Goal: Task Accomplishment & Management: Use online tool/utility

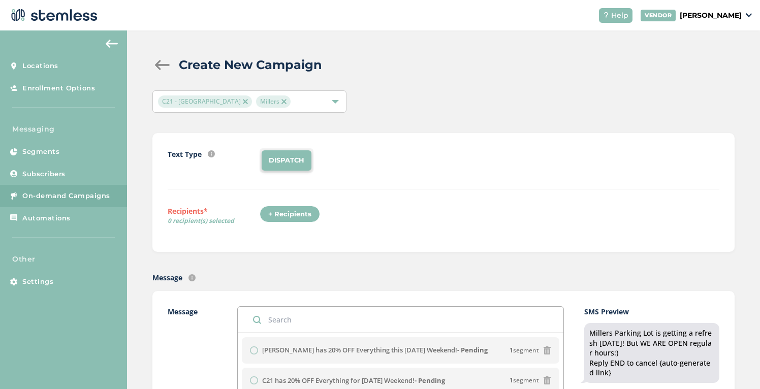
click at [256, 96] on span "Millers" at bounding box center [273, 101] width 35 height 12
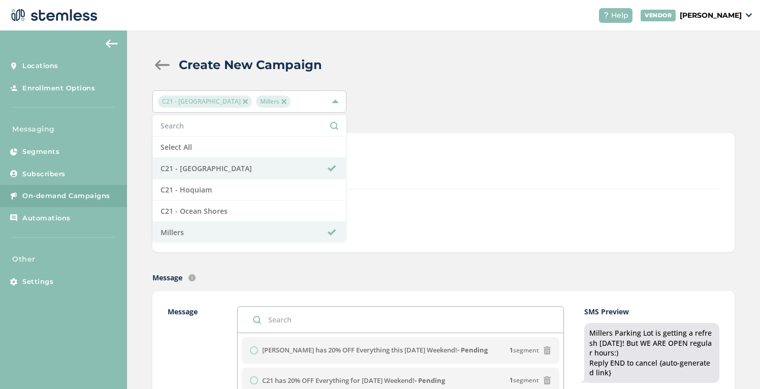
click at [466, 94] on div "C21 - Aberdeen Millers Select All C21 - Aberdeen C21 - Hoquiam C21 - Ocean Shor…" at bounding box center [443, 101] width 582 height 22
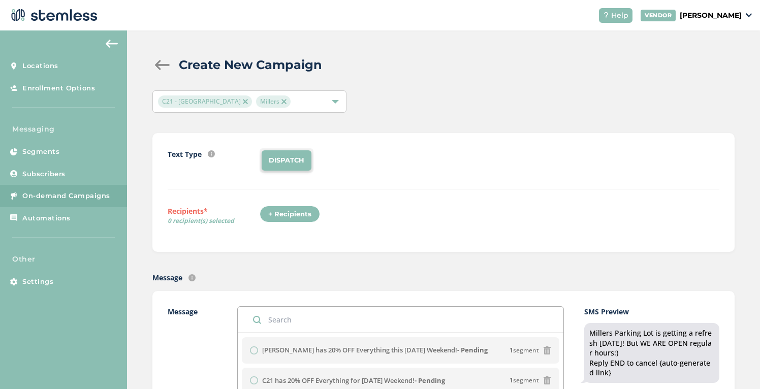
click at [281, 102] on img at bounding box center [283, 101] width 5 height 5
click at [290, 159] on li "DISPATCH" at bounding box center [287, 160] width 50 height 20
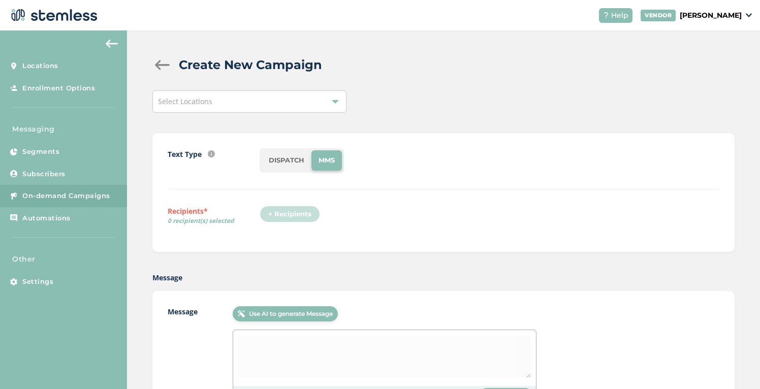
click at [269, 100] on div "Select Locations" at bounding box center [249, 101] width 194 height 22
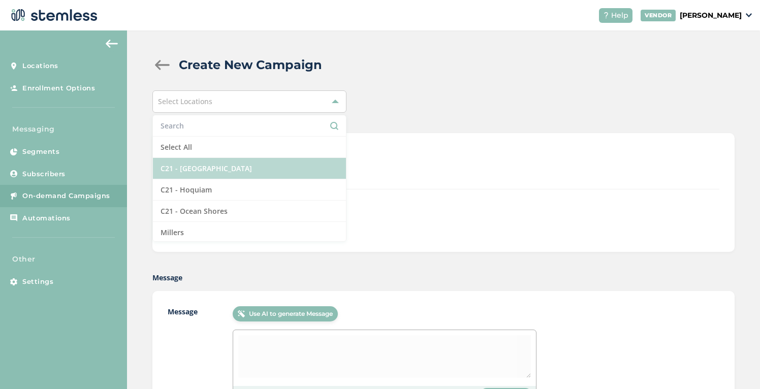
click at [238, 170] on li "C21 - [GEOGRAPHIC_DATA]" at bounding box center [249, 168] width 193 height 21
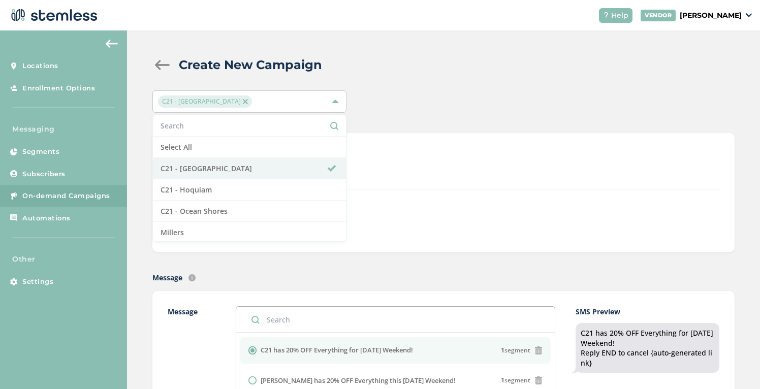
click at [418, 70] on div "Create New Campaign" at bounding box center [439, 65] width 574 height 18
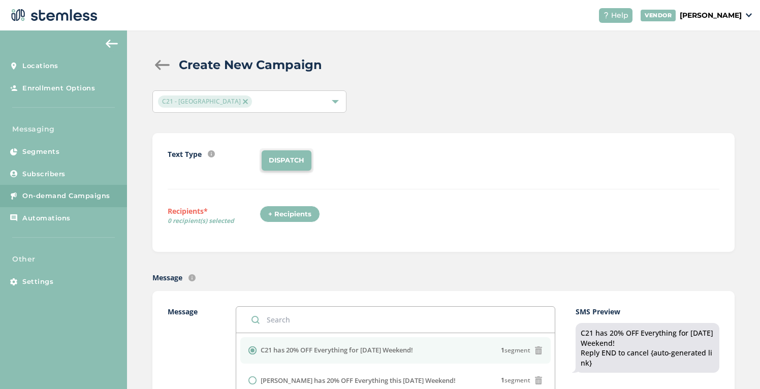
click at [294, 162] on li "DISPATCH" at bounding box center [287, 160] width 50 height 20
click at [295, 159] on li "DISPATCH" at bounding box center [287, 160] width 50 height 20
click at [296, 215] on div "+ Recipients" at bounding box center [290, 214] width 60 height 17
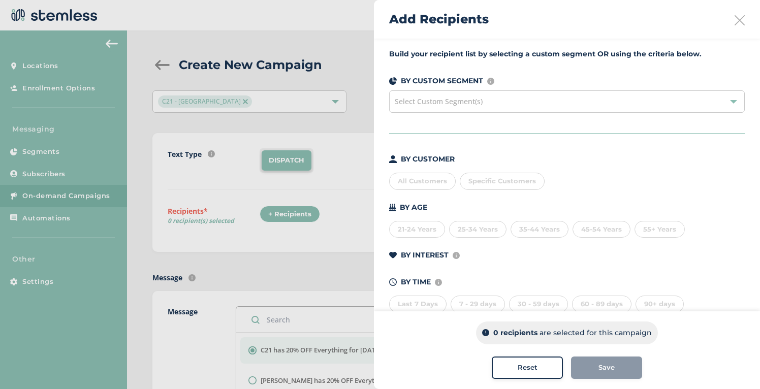
click at [433, 177] on div "All Customers" at bounding box center [422, 181] width 67 height 17
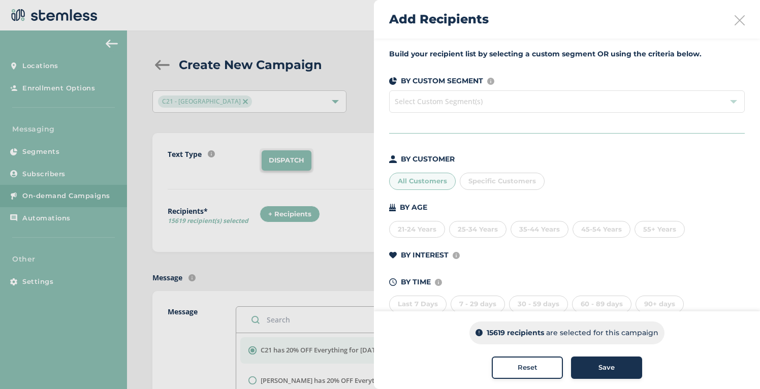
scroll to position [23, 0]
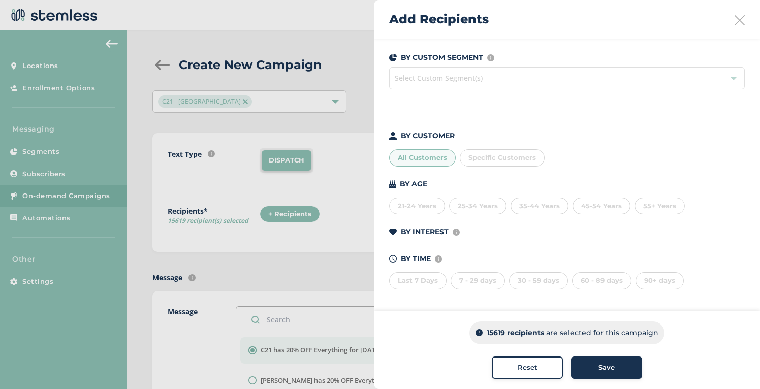
click at [608, 372] on span "Save" at bounding box center [606, 368] width 16 height 10
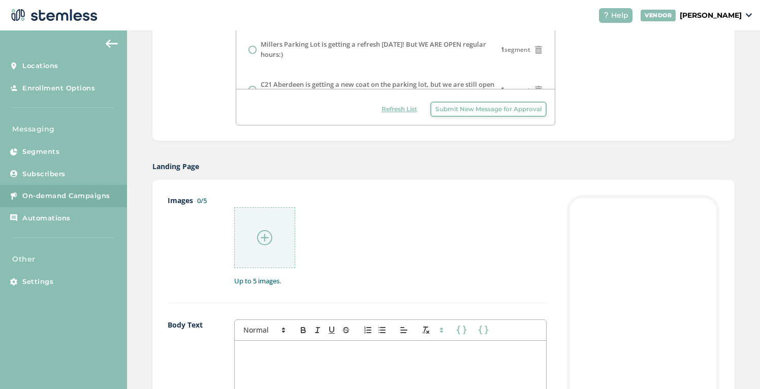
scroll to position [409, 0]
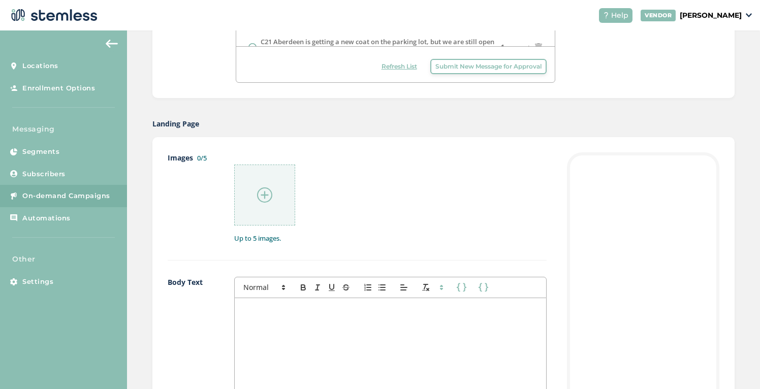
click at [277, 206] on div at bounding box center [264, 195] width 61 height 61
click at [268, 189] on img at bounding box center [264, 194] width 15 height 15
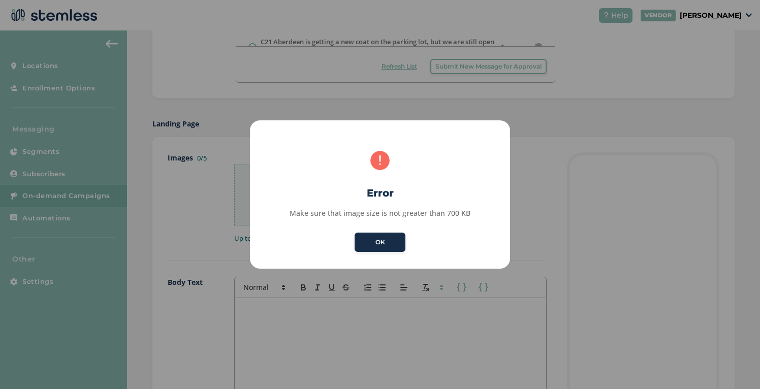
click at [390, 243] on button "OK" at bounding box center [379, 242] width 51 height 19
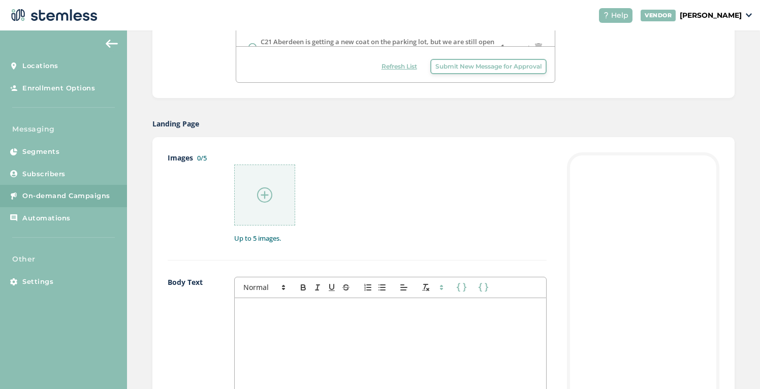
click at [273, 197] on div at bounding box center [264, 195] width 61 height 61
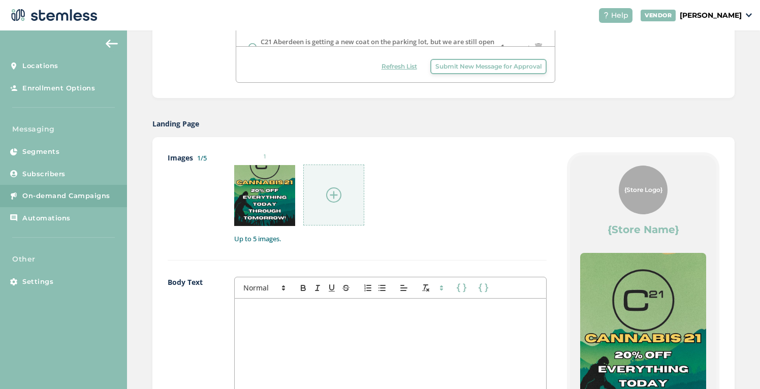
click at [493, 181] on div "1" at bounding box center [390, 189] width 312 height 74
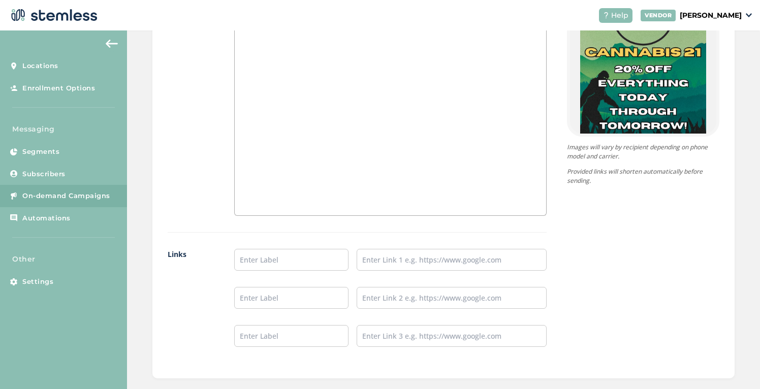
scroll to position [809, 0]
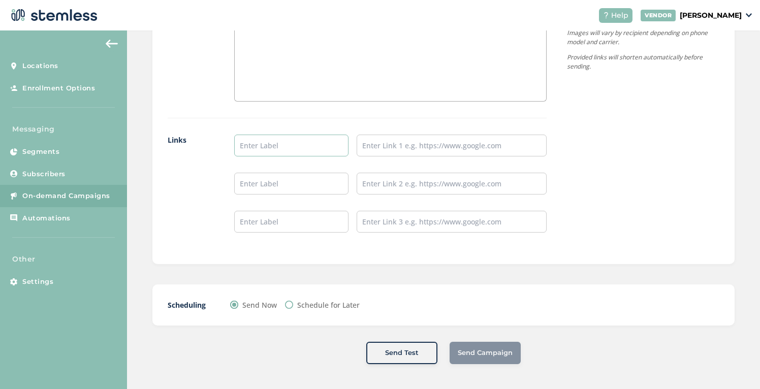
click at [300, 136] on input "text" at bounding box center [291, 146] width 114 height 22
type input "Aberdeen Menu"
click at [387, 147] on input "text" at bounding box center [452, 146] width 190 height 22
type input "[URL][DOMAIN_NAME]"
click at [287, 185] on input "text" at bounding box center [291, 184] width 114 height 22
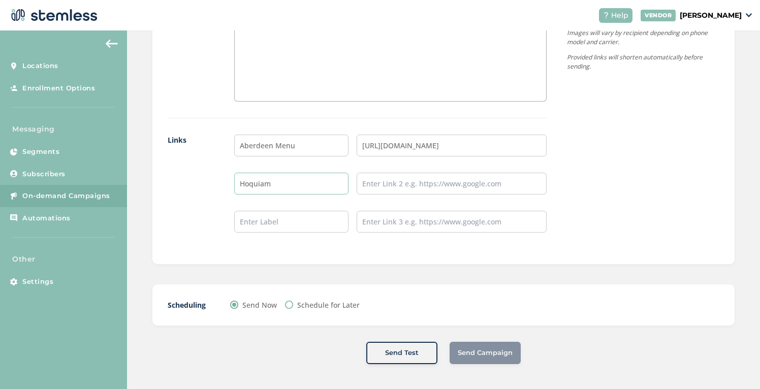
type input "Hoquiam Menu"
click at [391, 187] on input "text" at bounding box center [452, 184] width 190 height 22
type input "[URL][DOMAIN_NAME]"
click at [312, 215] on input "text" at bounding box center [291, 222] width 114 height 22
type input "Ocean Shores Menu"
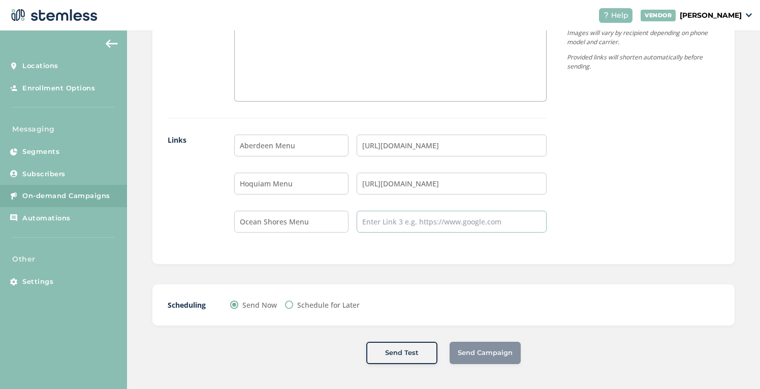
click at [379, 224] on input "text" at bounding box center [452, 222] width 190 height 22
type input "[URL][DOMAIN_NAME]"
click at [291, 305] on input "Schedule for Later" at bounding box center [289, 305] width 8 height 8
radio input "true"
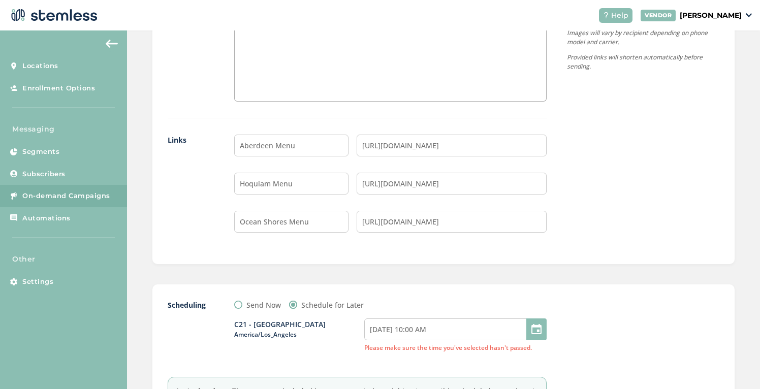
click at [240, 305] on input "Send Now" at bounding box center [238, 305] width 8 height 8
radio input "true"
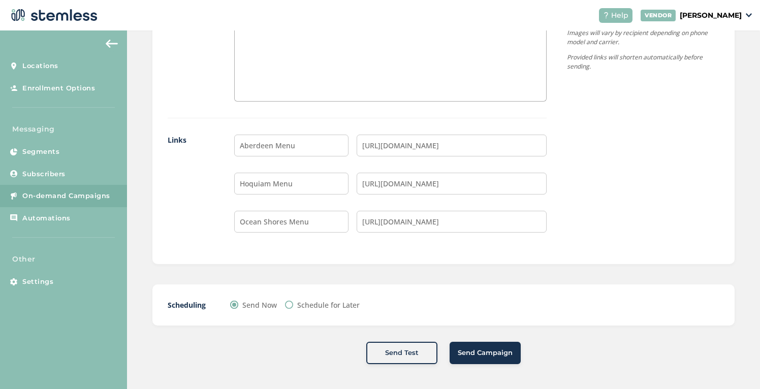
click at [483, 355] on span "Send Campaign" at bounding box center [485, 353] width 55 height 10
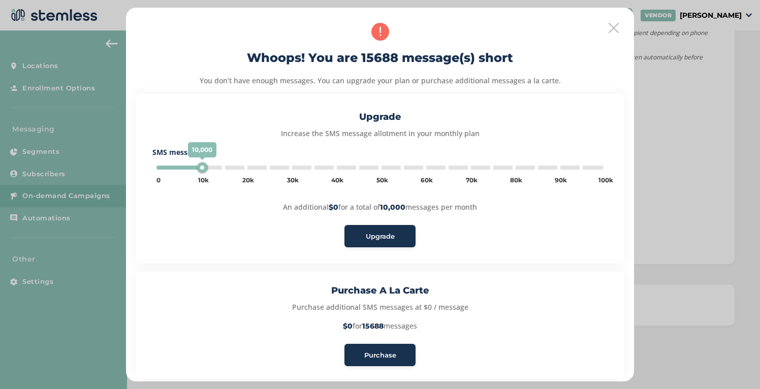
type input "45000"
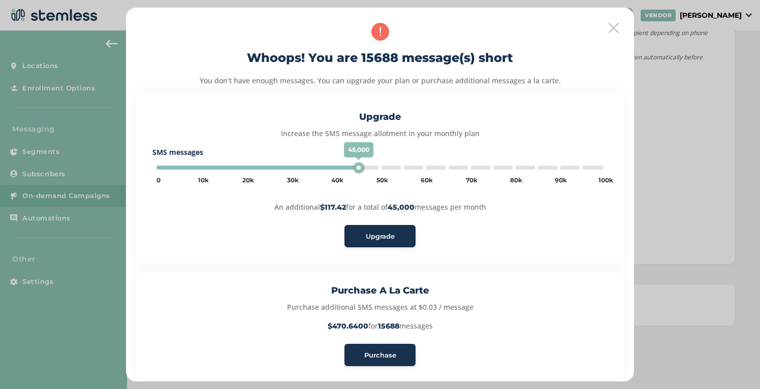
click at [614, 27] on icon at bounding box center [613, 28] width 10 height 10
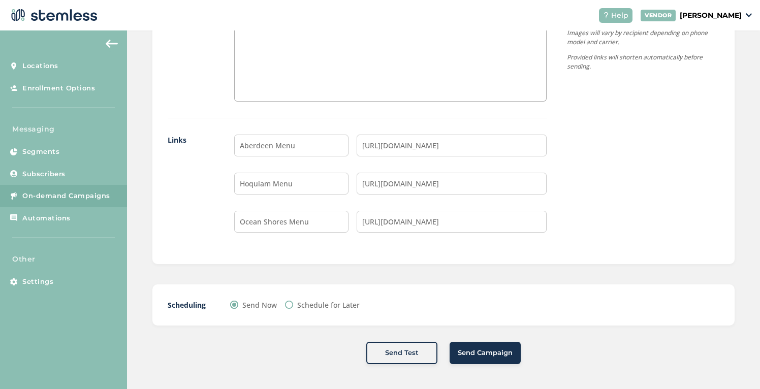
click at [480, 355] on span "Send Campaign" at bounding box center [485, 353] width 55 height 10
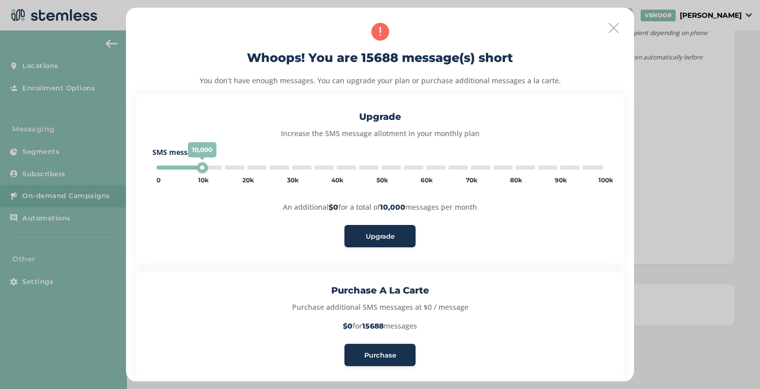
type input "45000"
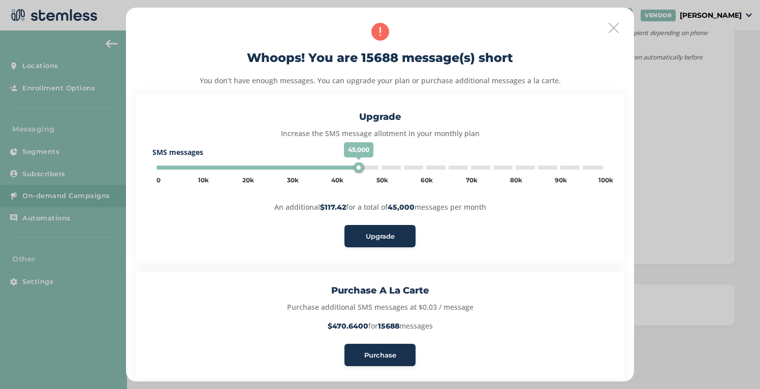
click at [613, 19] on div "Whoops! You are 15688 message(s) short You don’t have enough messages. You can …" at bounding box center [380, 194] width 508 height 373
click at [610, 29] on icon at bounding box center [613, 28] width 10 height 10
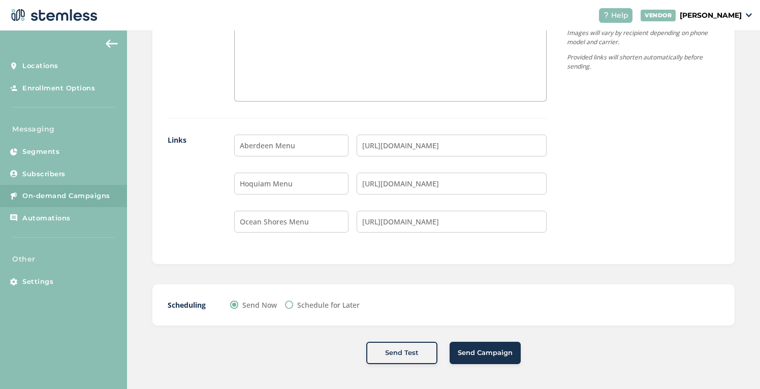
click at [486, 360] on button "Send Campaign" at bounding box center [484, 353] width 71 height 22
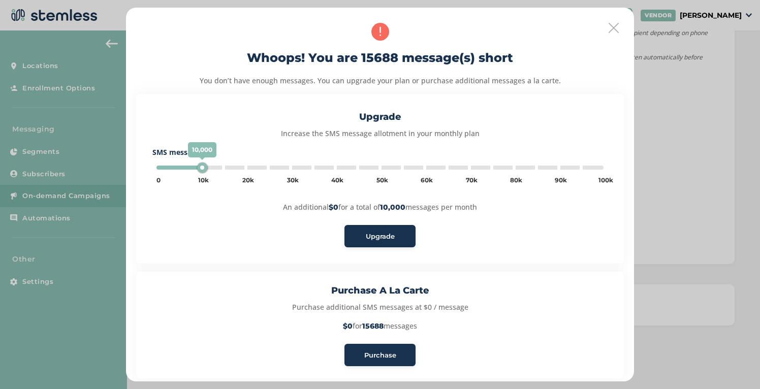
type input "45000"
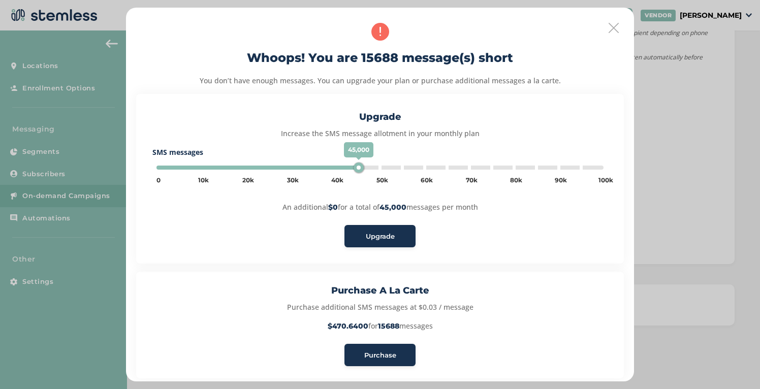
click at [393, 353] on span "Purchase" at bounding box center [380, 355] width 32 height 10
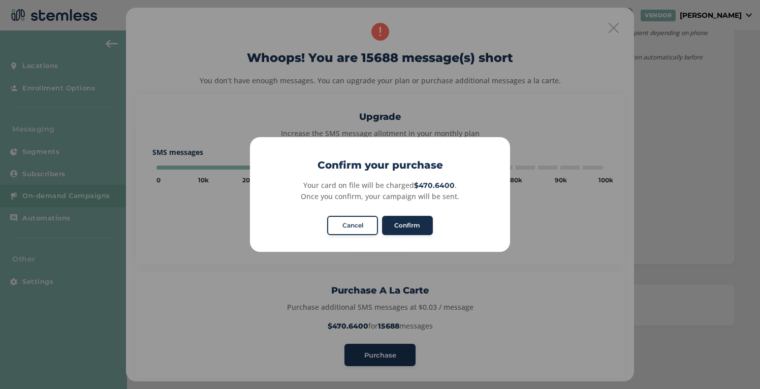
click at [410, 223] on button "Confirm" at bounding box center [407, 225] width 51 height 19
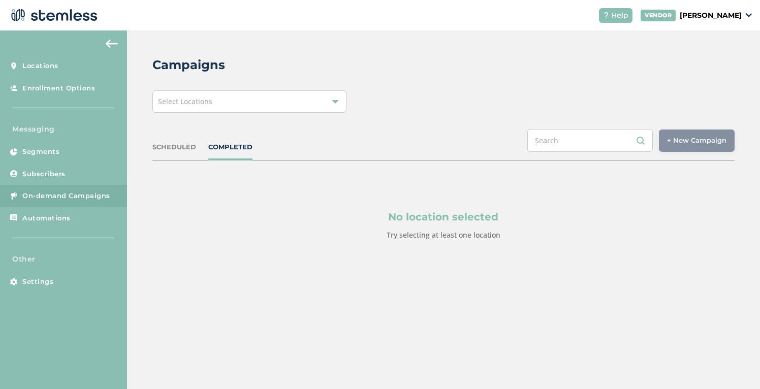
click at [109, 198] on link "On-demand Campaigns" at bounding box center [63, 196] width 127 height 22
click at [198, 107] on div "Select Locations" at bounding box center [249, 101] width 194 height 22
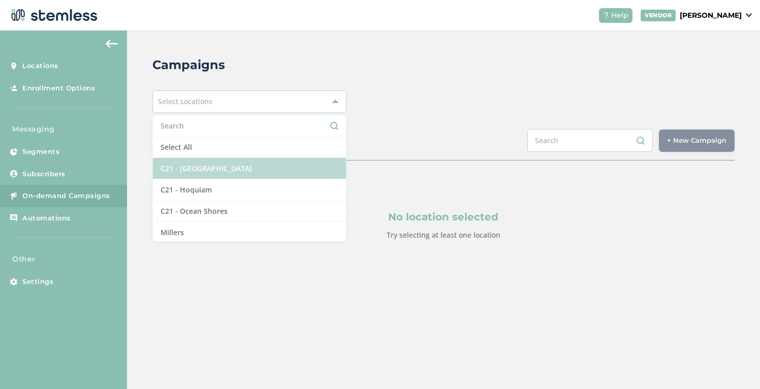
click at [195, 169] on li "C21 - [GEOGRAPHIC_DATA]" at bounding box center [249, 168] width 193 height 21
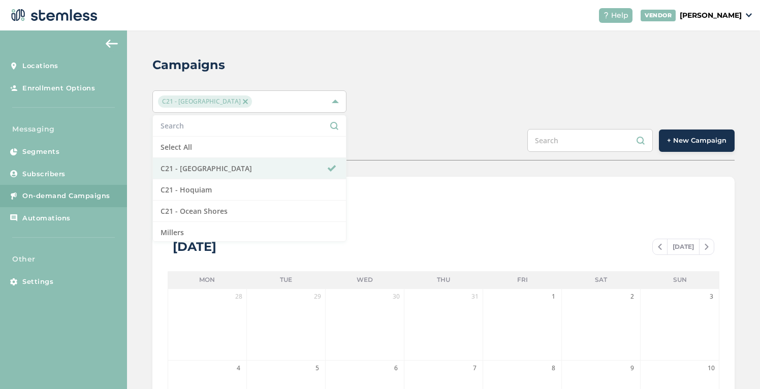
click at [432, 91] on div "C21 - [GEOGRAPHIC_DATA] Select All C21 - [GEOGRAPHIC_DATA] C21 - Hoquiam C21 - …" at bounding box center [443, 101] width 582 height 22
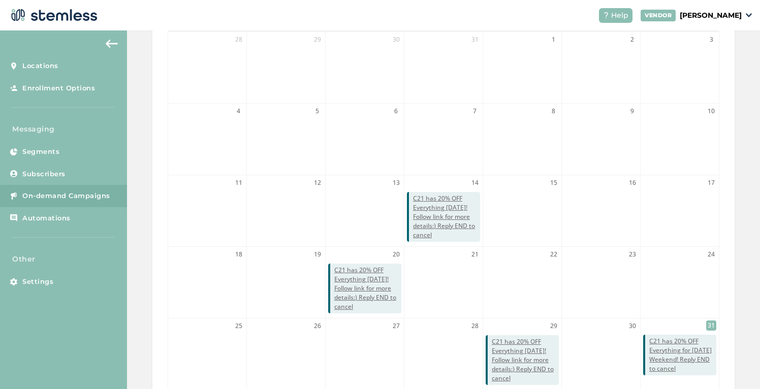
scroll to position [298, 0]
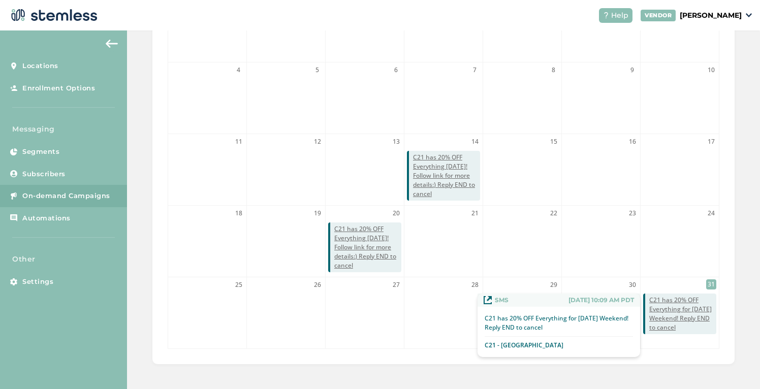
click at [679, 310] on span "C21 has 20% OFF Everything for [DATE] Weekend! Reply END to cancel" at bounding box center [682, 314] width 67 height 37
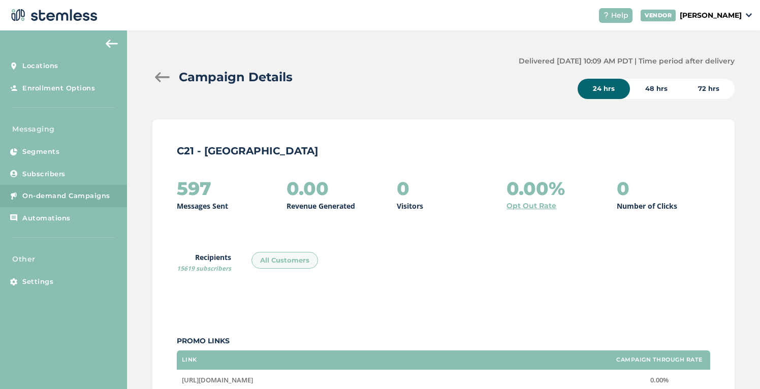
click at [64, 195] on span "On-demand Campaigns" at bounding box center [66, 196] width 88 height 10
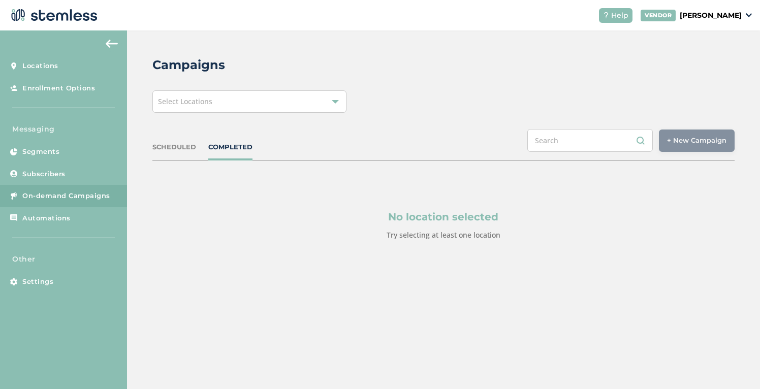
click at [232, 104] on div "Select Locations" at bounding box center [249, 101] width 194 height 22
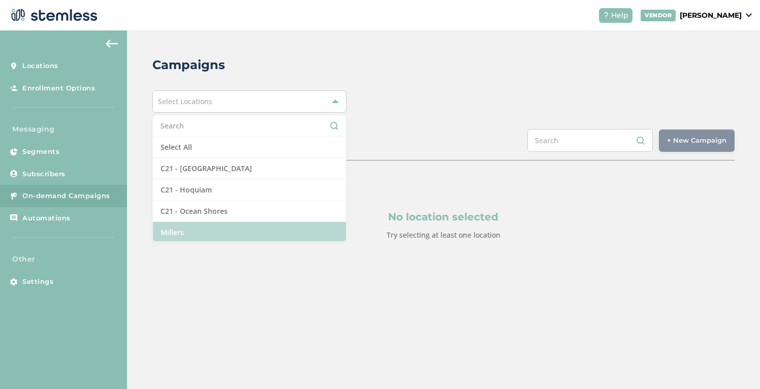
click at [205, 228] on li "Millers" at bounding box center [249, 232] width 193 height 21
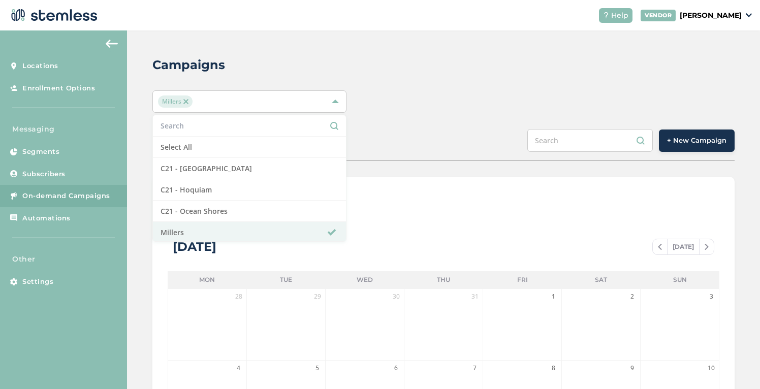
click at [405, 95] on div "Millers Select All C21 - Aberdeen C21 - Hoquiam C21 - Ocean Shores Millers" at bounding box center [443, 101] width 582 height 22
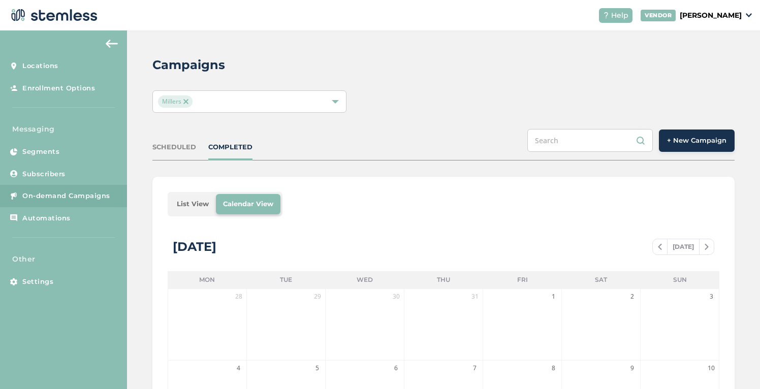
click at [686, 145] on span "+ New Campaign" at bounding box center [696, 141] width 59 height 10
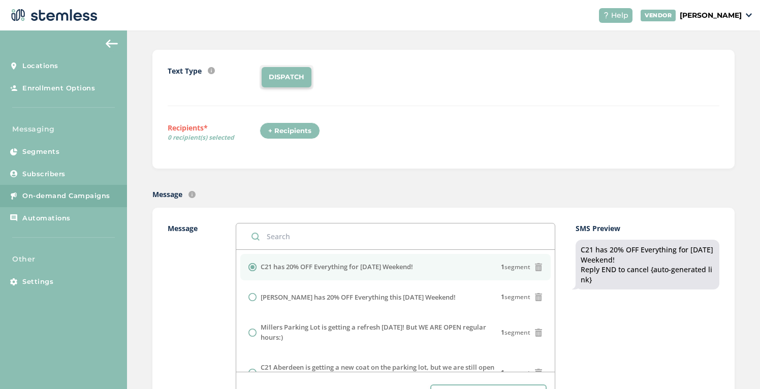
scroll to position [87, 0]
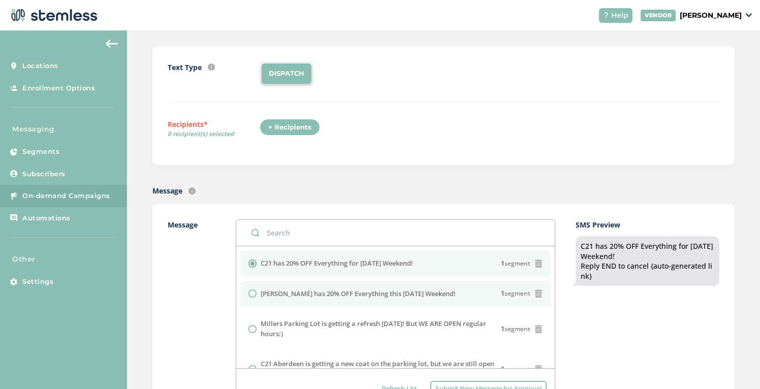
click at [321, 295] on label "[PERSON_NAME] has 20% OFF Everything this [DATE] Weekend!" at bounding box center [358, 294] width 195 height 10
radio input "false"
radio input "true"
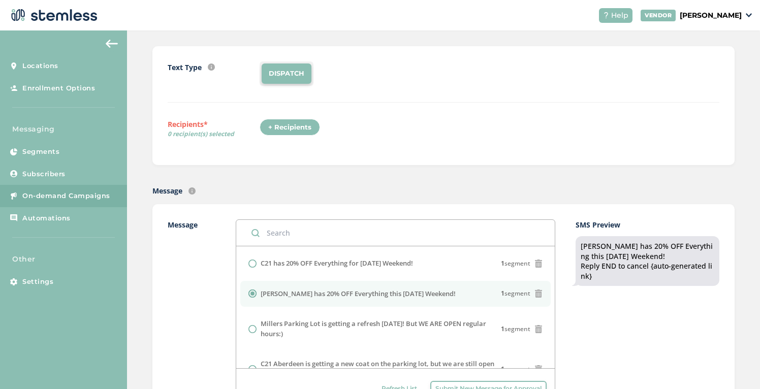
click at [351, 142] on div "Text Type SMS : A cost effective way to reach your customers. Send a intro text…" at bounding box center [444, 105] width 552 height 88
click at [308, 131] on div "+ Recipients" at bounding box center [290, 127] width 60 height 17
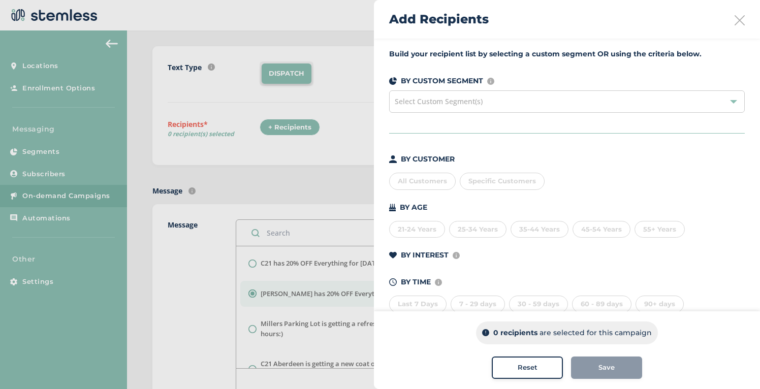
click at [432, 184] on div "All Customers" at bounding box center [422, 181] width 67 height 17
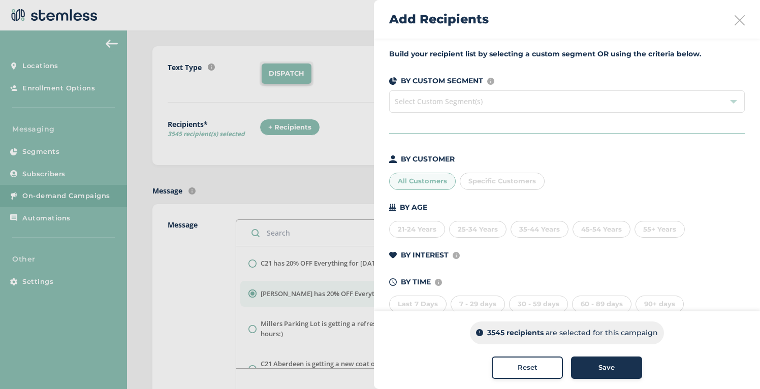
click at [601, 366] on span "Save" at bounding box center [606, 368] width 16 height 10
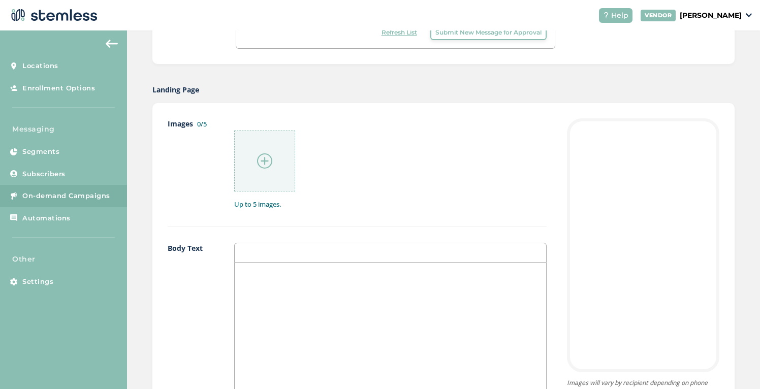
scroll to position [446, 0]
click at [266, 155] on img at bounding box center [264, 157] width 15 height 15
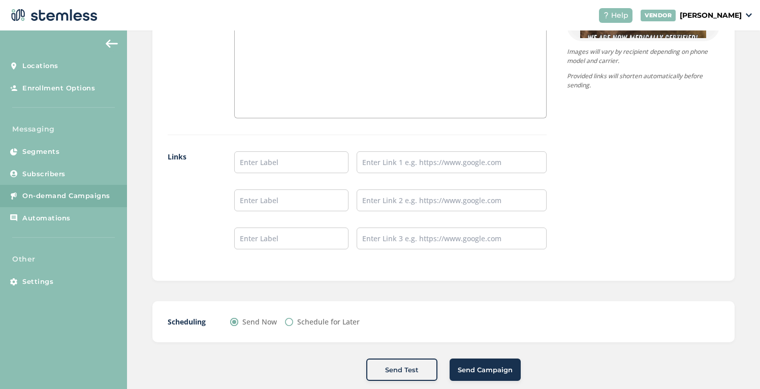
scroll to position [807, 0]
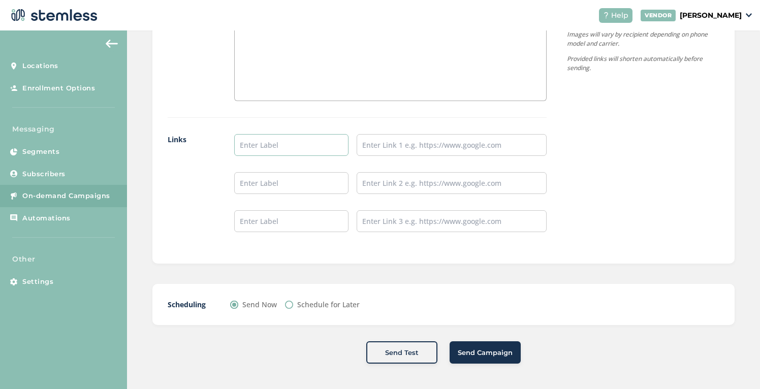
click at [292, 145] on input "text" at bounding box center [291, 145] width 114 height 22
type input "Menu/Pre Order"
click at [381, 149] on input "text" at bounding box center [452, 145] width 190 height 22
type input "https://menu.millershighlife.com/"
click at [569, 169] on div "{Store Logo} {Store Name} Menu/Pre Order Powered By Images will vary by recipie…" at bounding box center [632, 1] width 173 height 495
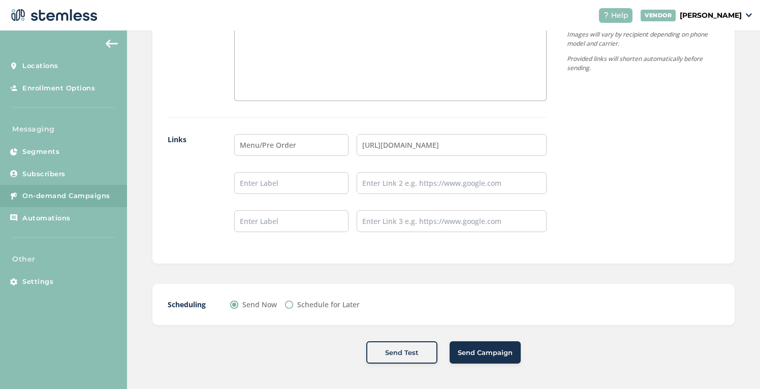
click at [484, 350] on span "Send Campaign" at bounding box center [485, 353] width 55 height 10
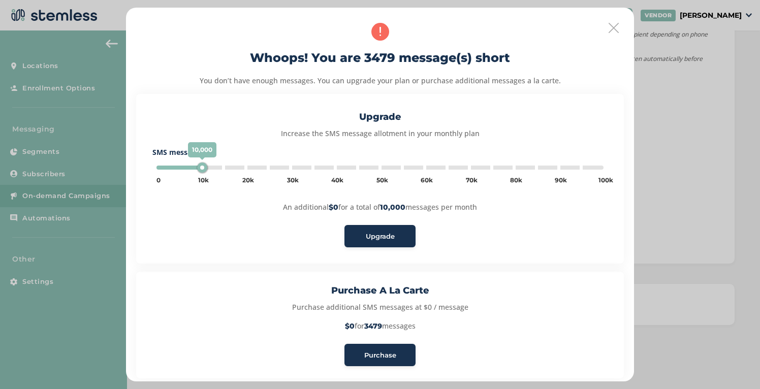
type input "45000"
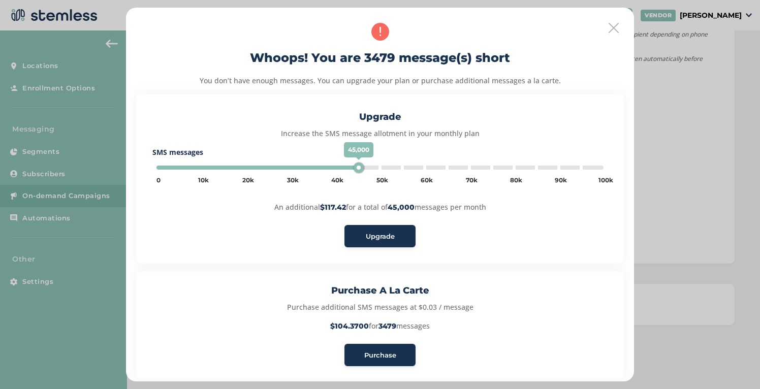
click at [391, 353] on span "Purchase" at bounding box center [380, 355] width 32 height 10
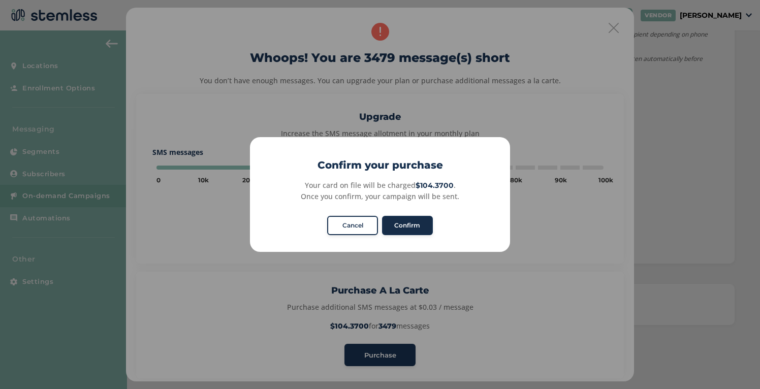
click at [391, 229] on button "Confirm" at bounding box center [407, 225] width 51 height 19
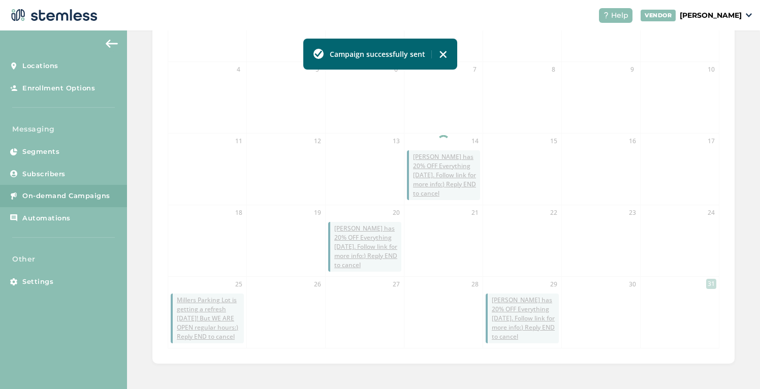
scroll to position [298, 0]
